Goal: Navigation & Orientation: Find specific page/section

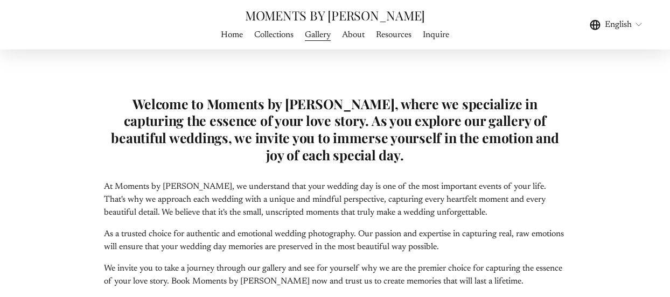
scroll to position [16, 0]
click at [397, 34] on link "Resources" at bounding box center [394, 35] width 36 height 15
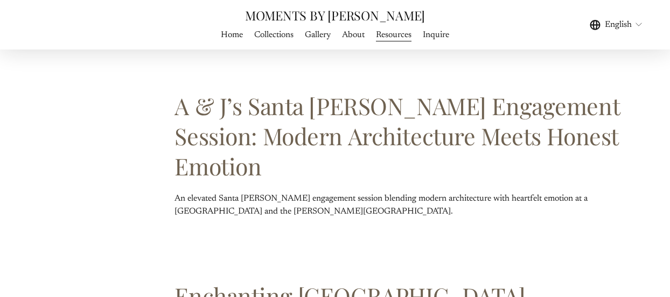
scroll to position [495, 0]
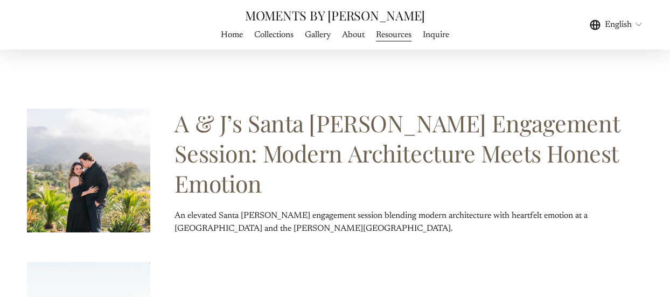
click at [272, 37] on link "Collections" at bounding box center [273, 35] width 39 height 15
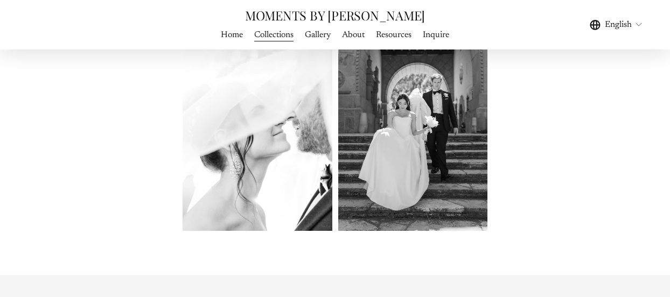
scroll to position [1030, 0]
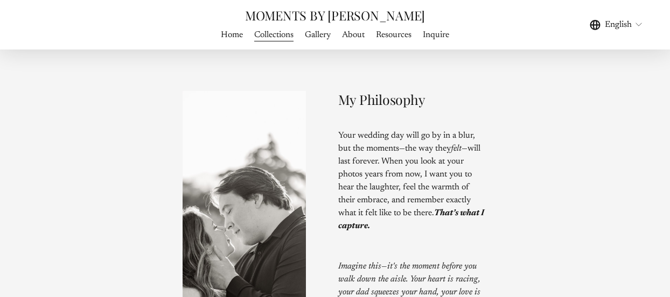
click at [324, 38] on span "Gallery" at bounding box center [318, 35] width 26 height 13
click at [0, 0] on span "WEDDING PHOTOGRAPHY" at bounding box center [0, 0] width 0 height 0
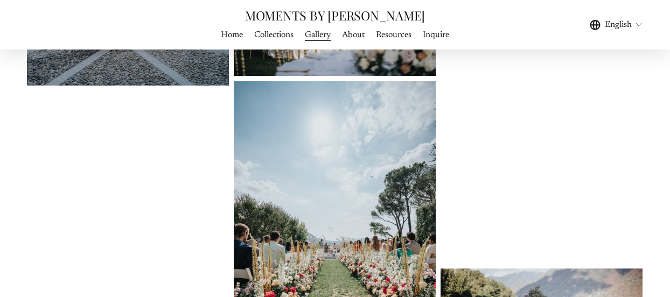
scroll to position [7020, 0]
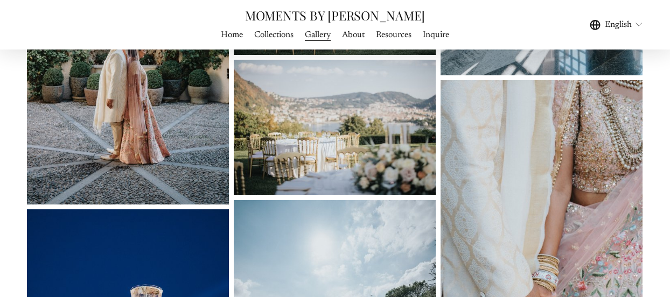
click at [395, 30] on link "Resources" at bounding box center [394, 35] width 36 height 15
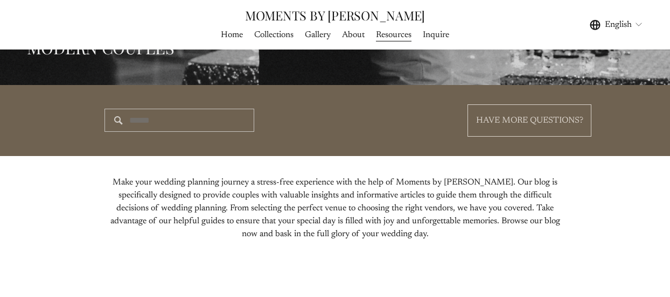
scroll to position [570, 0]
